Goal: Find specific page/section

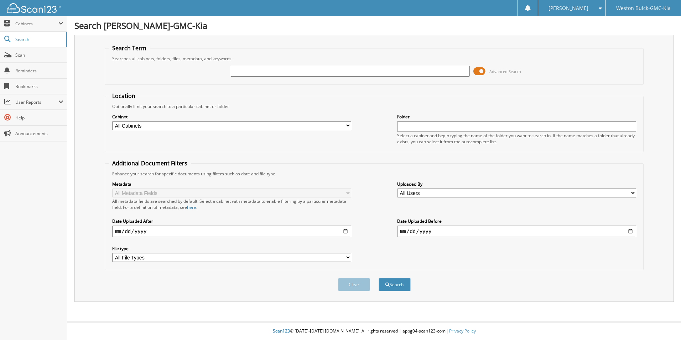
click at [246, 73] on input "text" at bounding box center [350, 71] width 239 height 11
type input "729285"
click at [379, 278] on button "Search" at bounding box center [395, 284] width 32 height 13
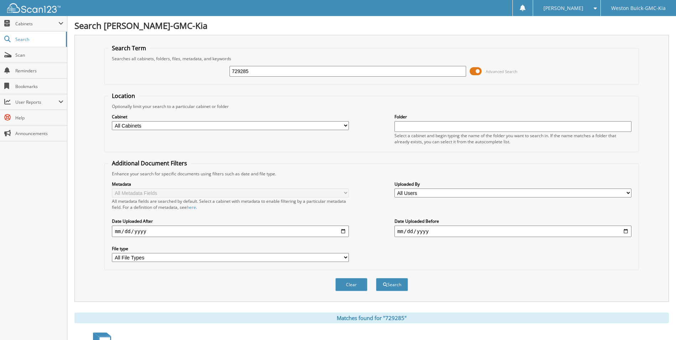
click at [255, 71] on input "729285" at bounding box center [347, 71] width 237 height 11
type input "7"
type input "728153"
click at [376, 278] on button "Search" at bounding box center [392, 284] width 32 height 13
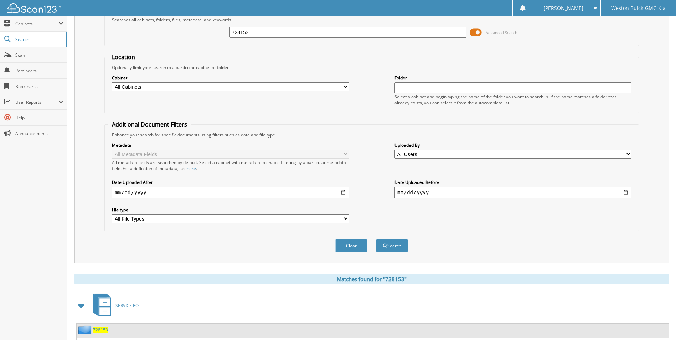
scroll to position [102, 0]
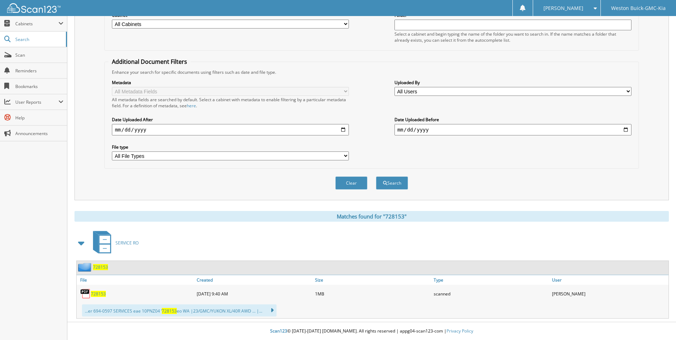
click at [95, 295] on span "728153" at bounding box center [98, 294] width 15 height 6
